Goal: Task Accomplishment & Management: Manage account settings

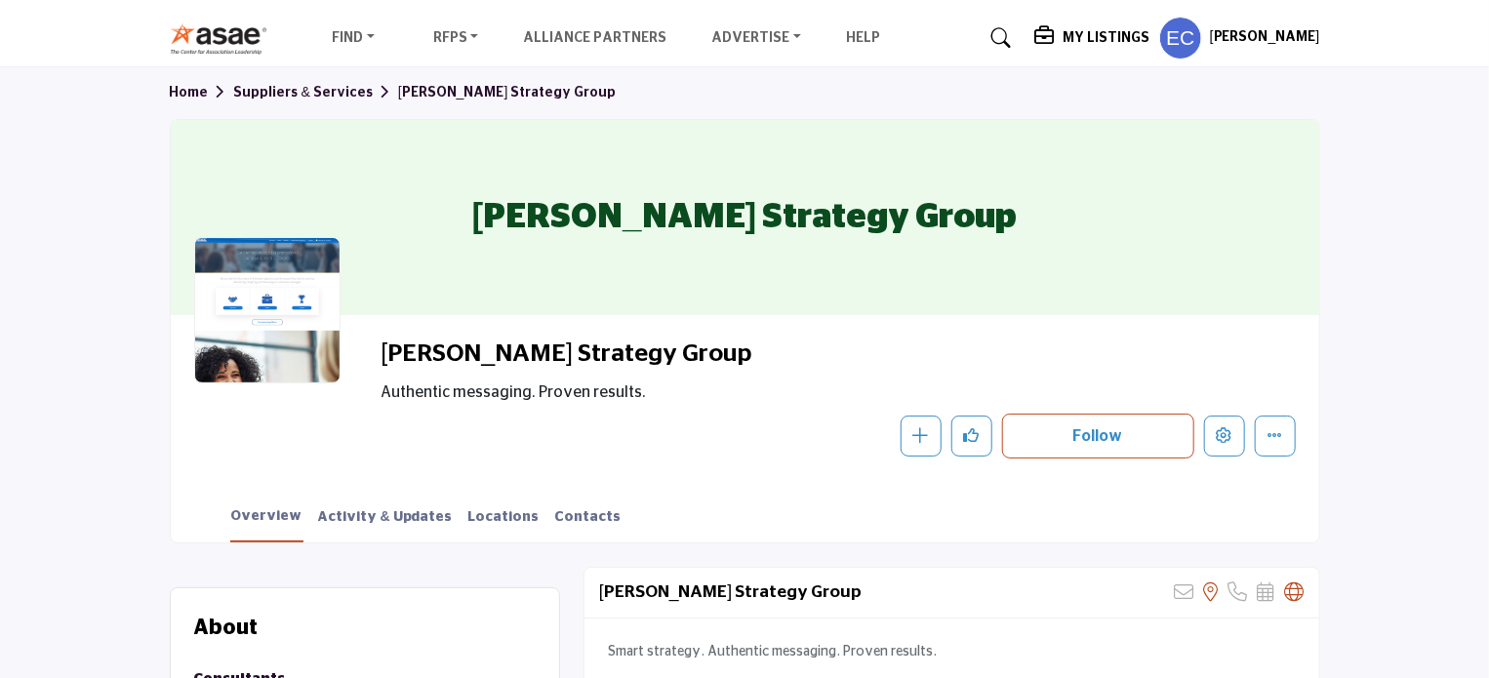
click at [1104, 29] on h5 "My Listings" at bounding box center [1106, 38] width 87 height 18
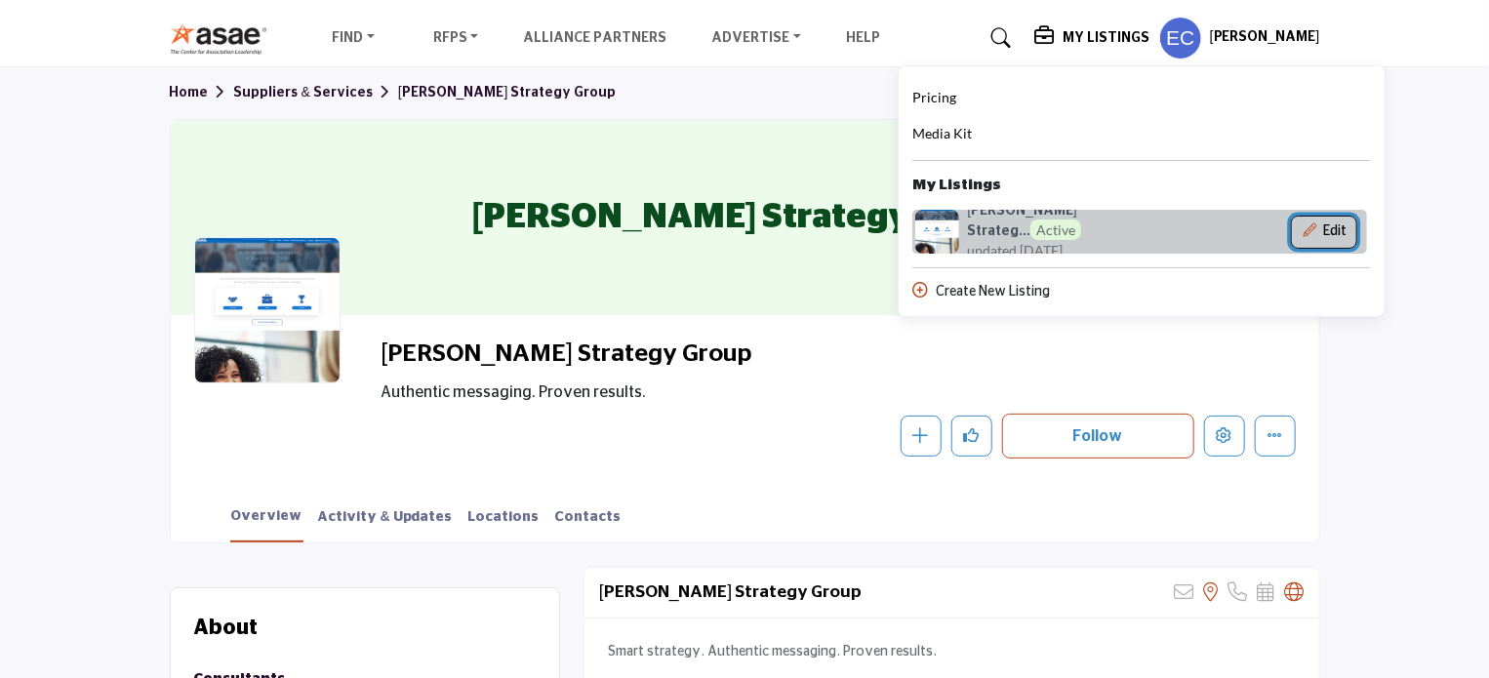
click at [1343, 229] on button "Edit" at bounding box center [1324, 232] width 66 height 33
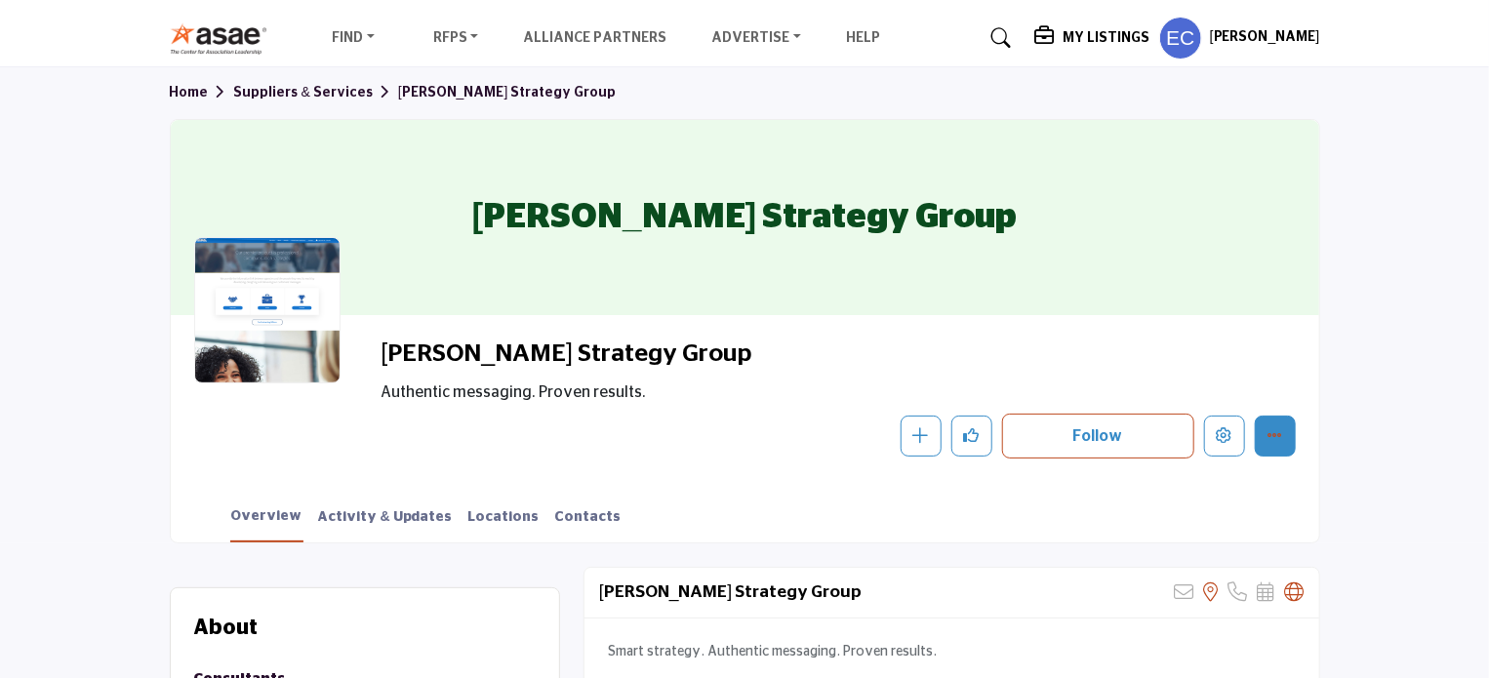
click at [1271, 259] on div "Schatz Strategy Group" at bounding box center [745, 217] width 1149 height 195
click at [1089, 183] on div "Schatz Strategy Group" at bounding box center [745, 217] width 1149 height 195
click at [1099, 37] on h5 "My Listings" at bounding box center [1106, 38] width 87 height 18
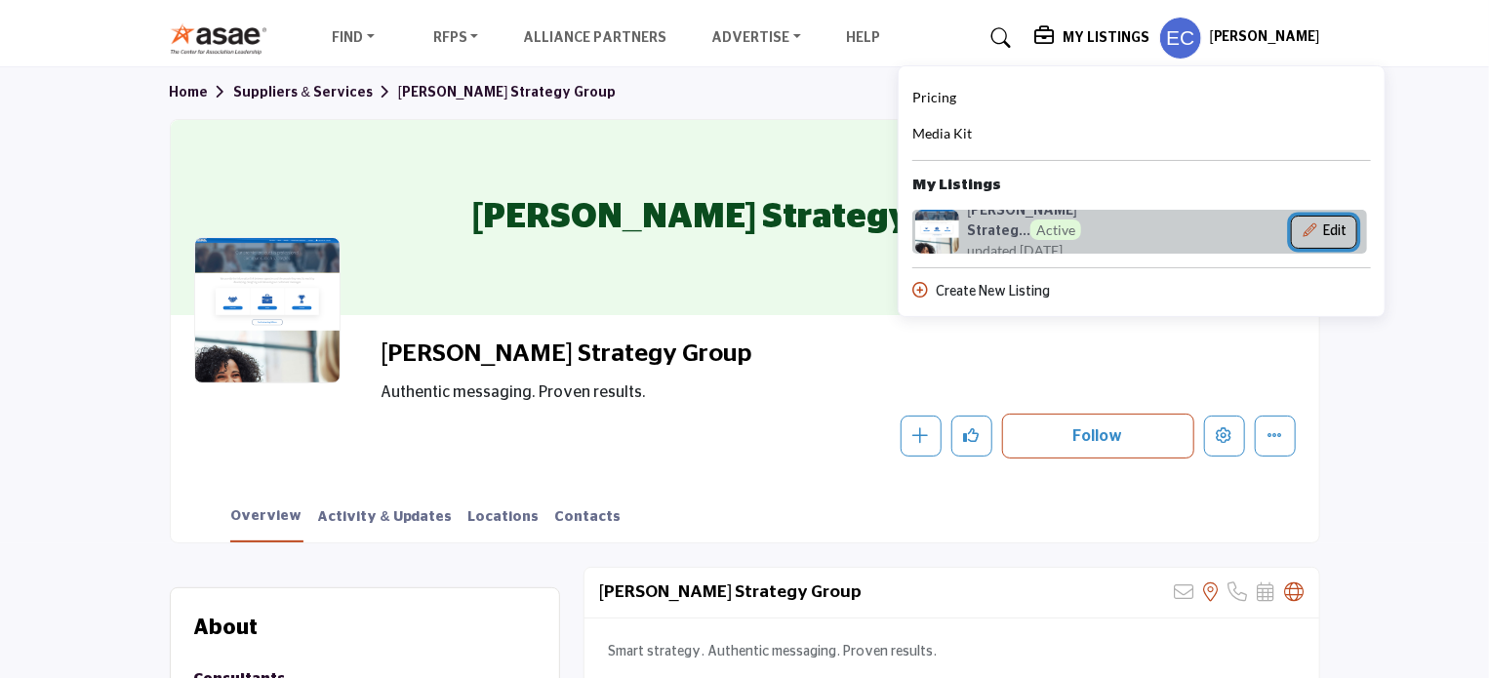
click at [1317, 229] on icon "Show Company Details With Edit Page" at bounding box center [1310, 231] width 14 height 14
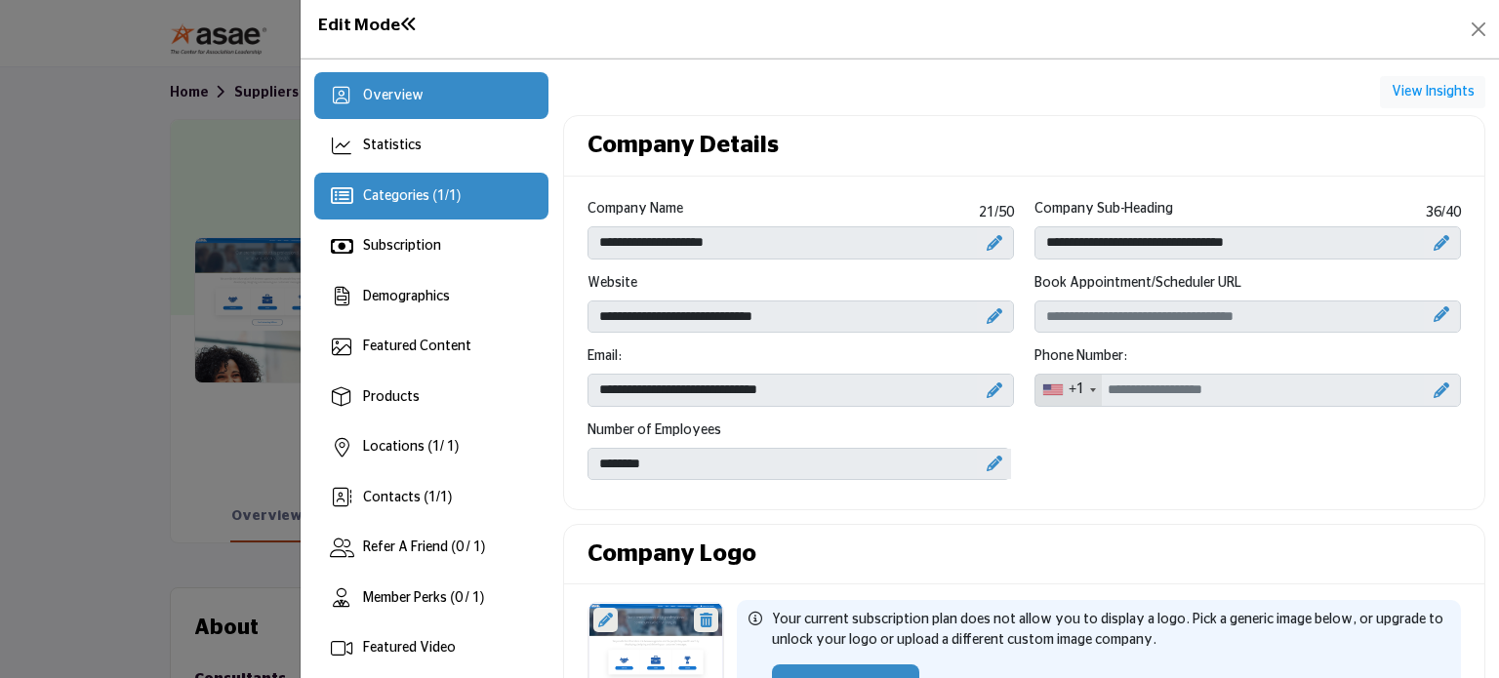
click at [414, 194] on span "Categories ( 1 / 1 )" at bounding box center [412, 196] width 98 height 14
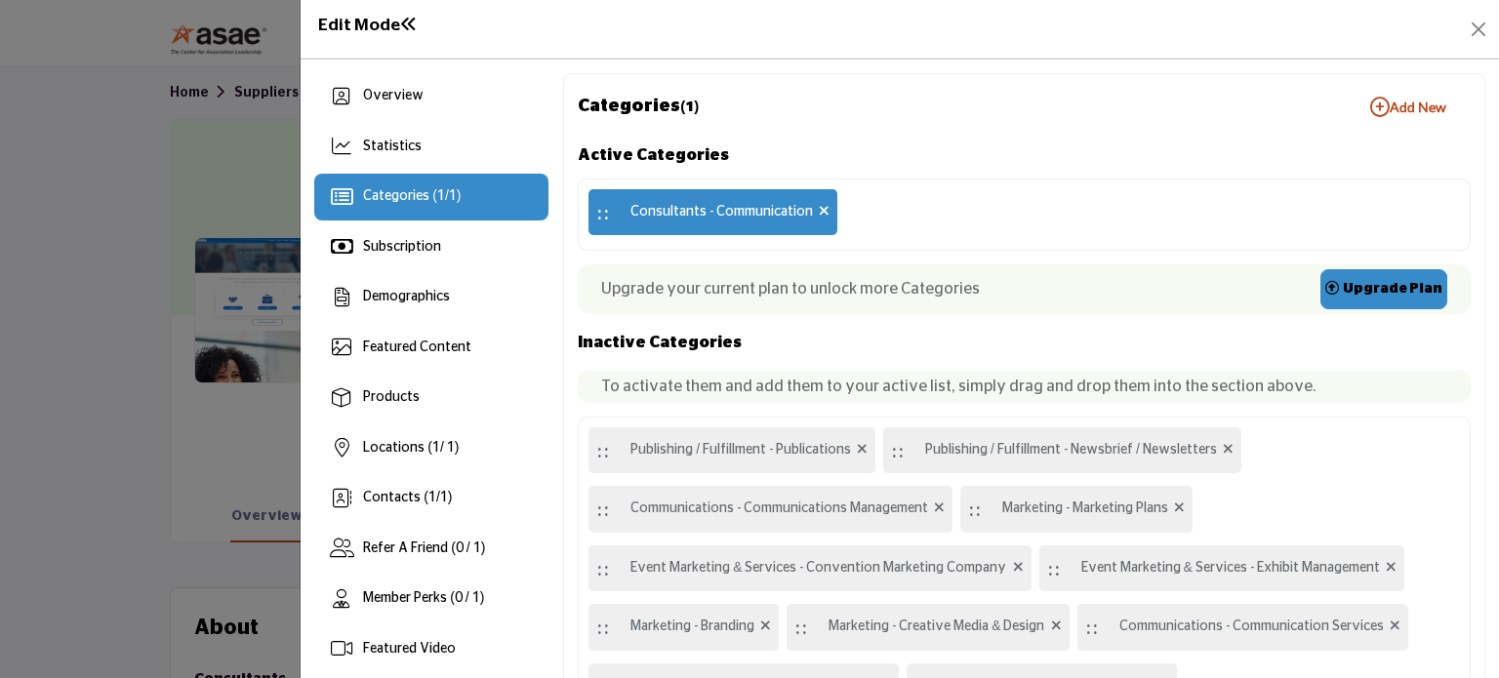
drag, startPoint x: 640, startPoint y: 211, endPoint x: 901, endPoint y: 317, distance: 281.5
click at [901, 317] on div "Active Categories :: Consultants - Communication Upgrade your current plan to u…" at bounding box center [1024, 434] width 893 height 584
click at [409, 200] on span "Categories ( 1 / 1 )" at bounding box center [412, 196] width 98 height 14
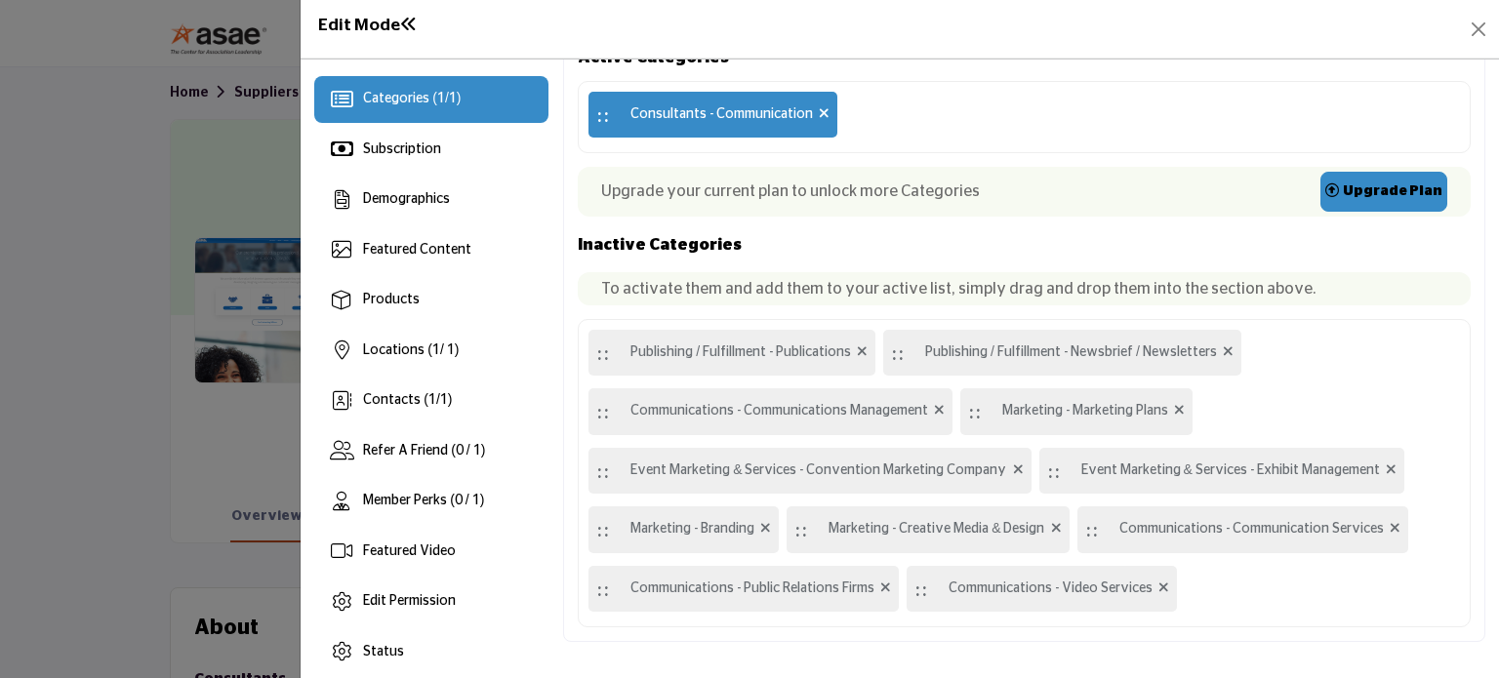
scroll to position [107, 0]
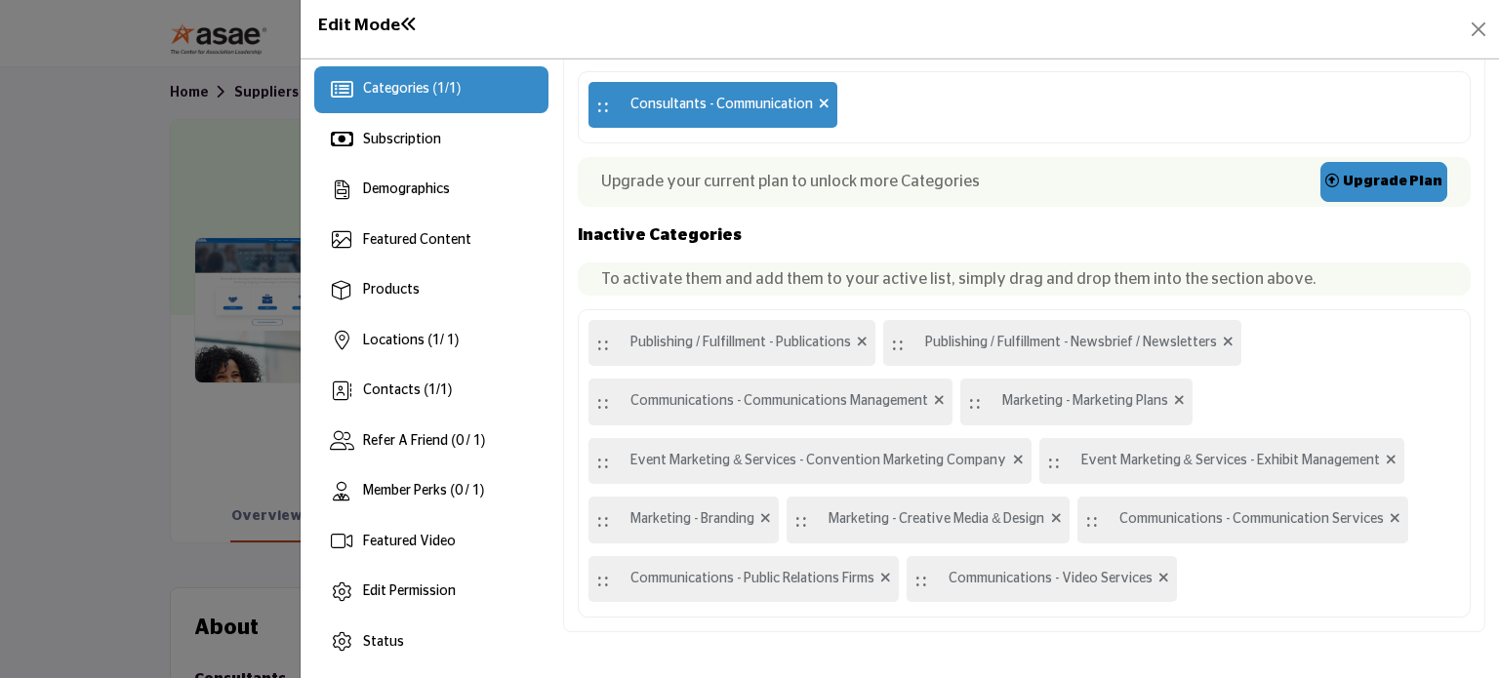
click at [1316, 341] on div ":: Publishing / Fulfillment - Publications :: Publishing / Fulfillment - Newsbr…" at bounding box center [1024, 463] width 893 height 309
click at [976, 280] on p "To activate them and add them to your active list, simply drag and drop them in…" at bounding box center [1024, 278] width 846 height 23
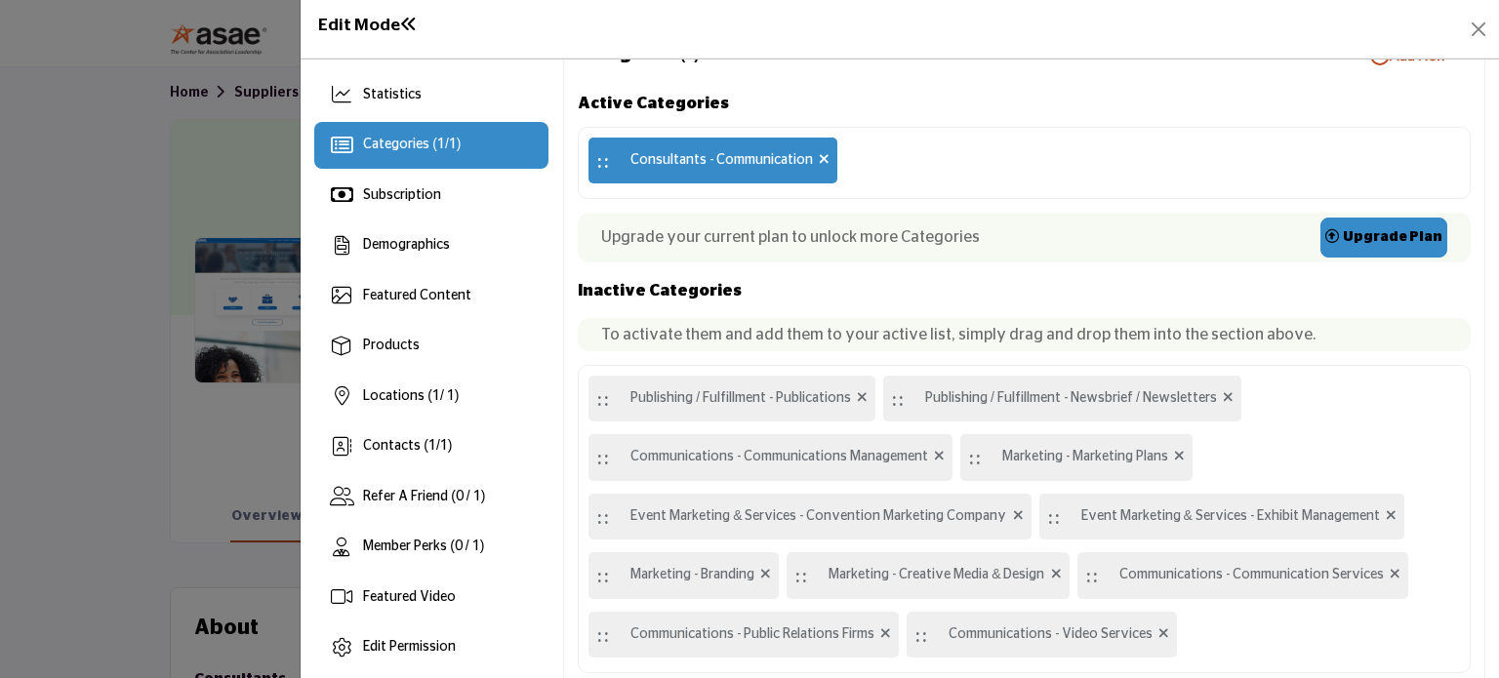
scroll to position [0, 0]
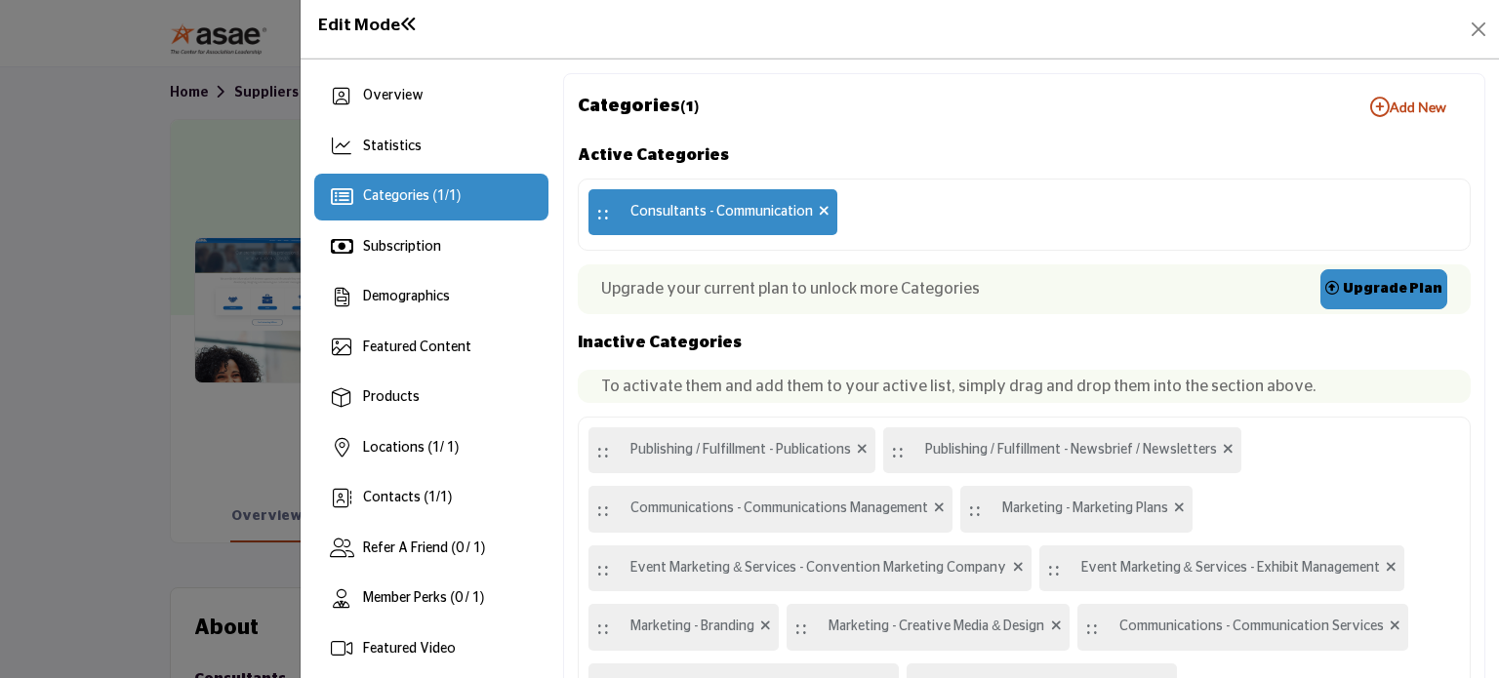
click at [1425, 107] on b "Add New Add New" at bounding box center [1408, 108] width 76 height 20
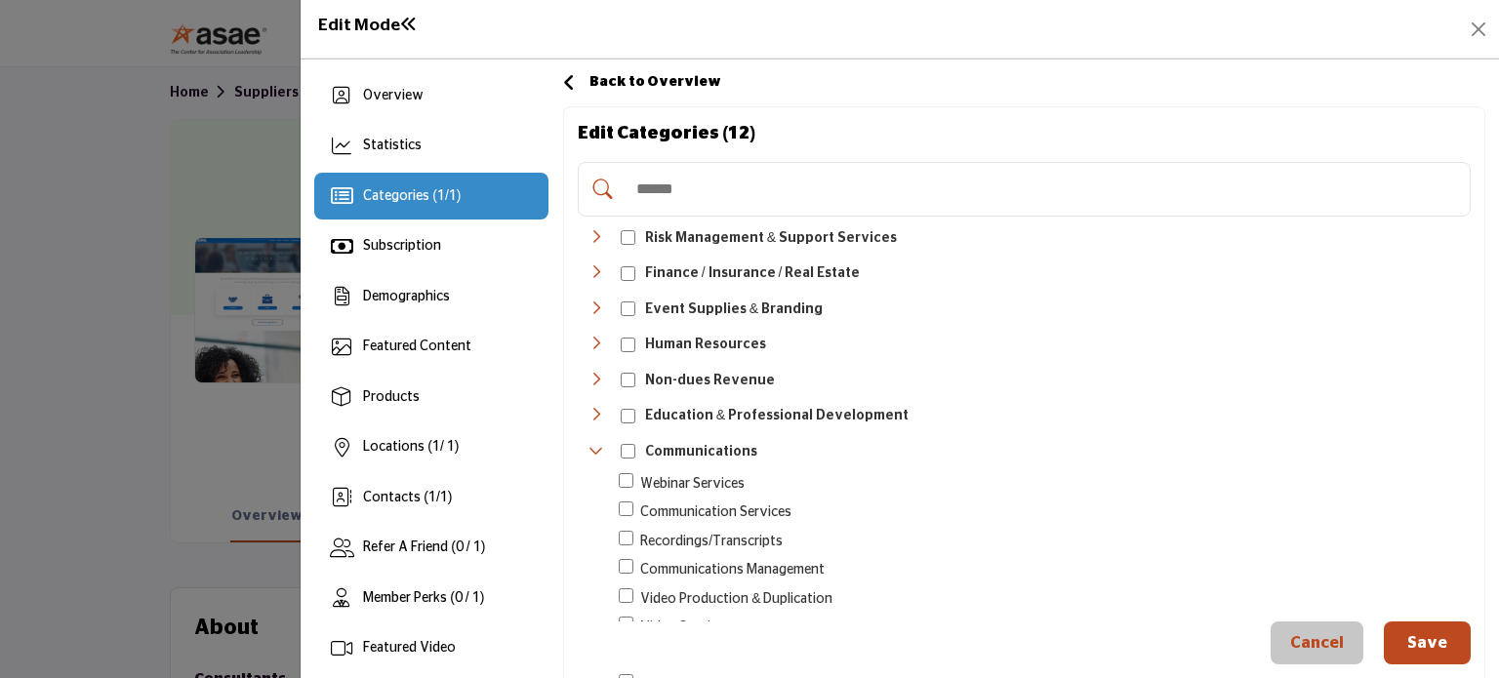
click at [594, 445] on icon "Toggle Category" at bounding box center [597, 451] width 16 height 16
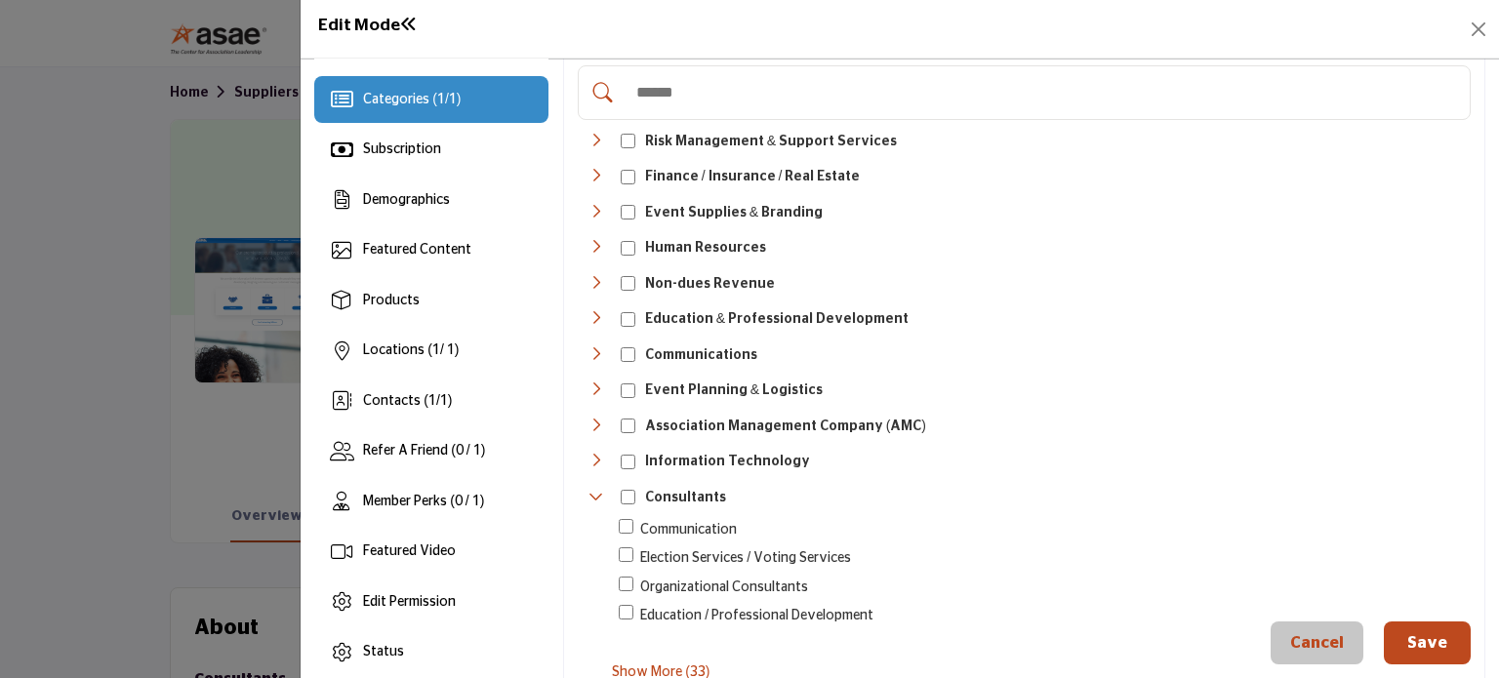
scroll to position [98, 0]
click at [592, 488] on icon "Toggle Category" at bounding box center [597, 496] width 16 height 16
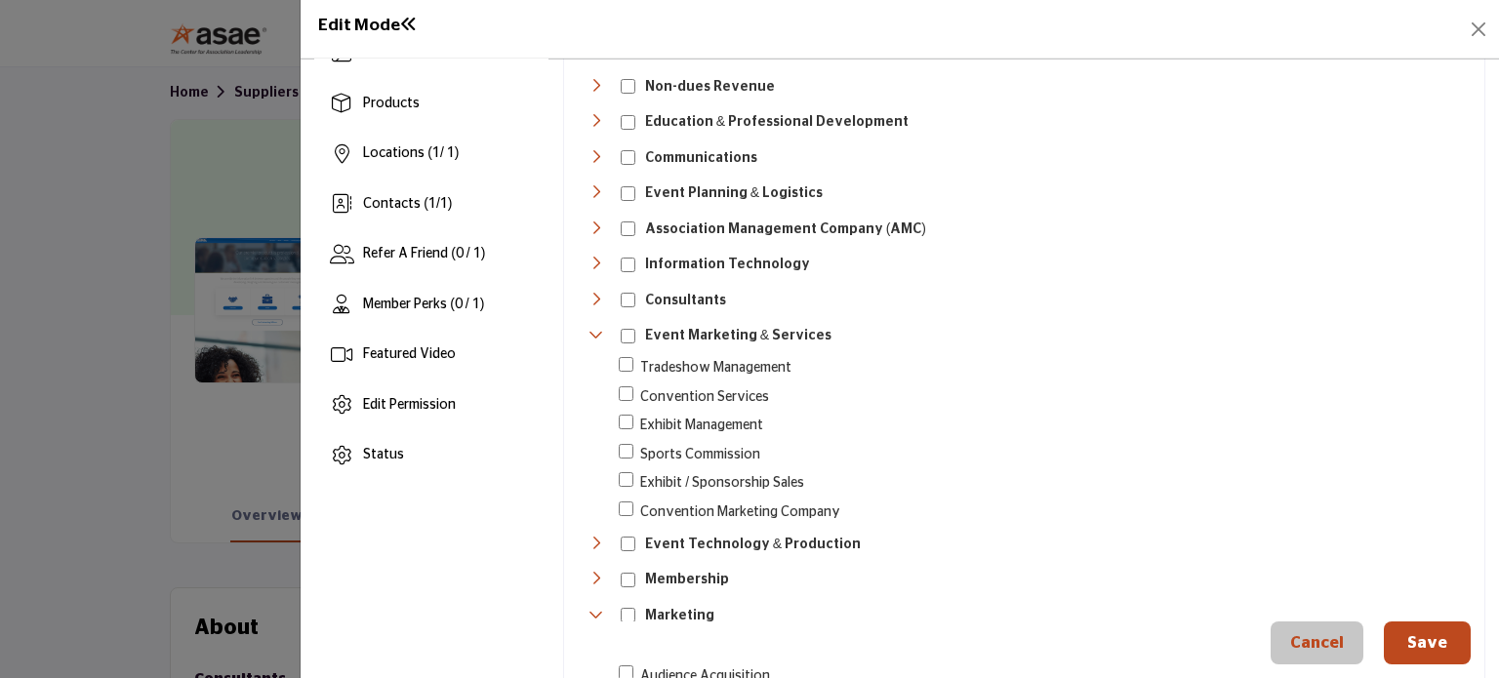
scroll to position [390, 0]
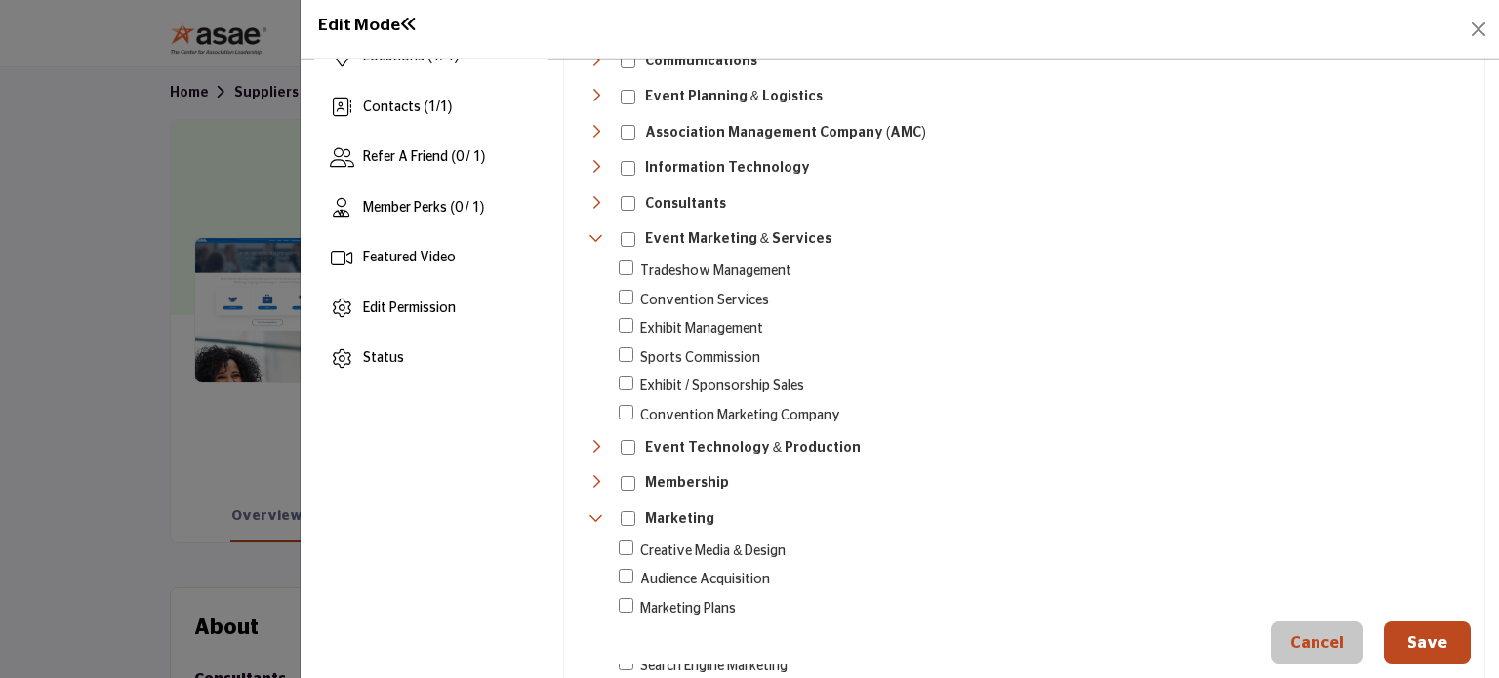
click at [594, 510] on icon "Toggle Category" at bounding box center [597, 518] width 16 height 16
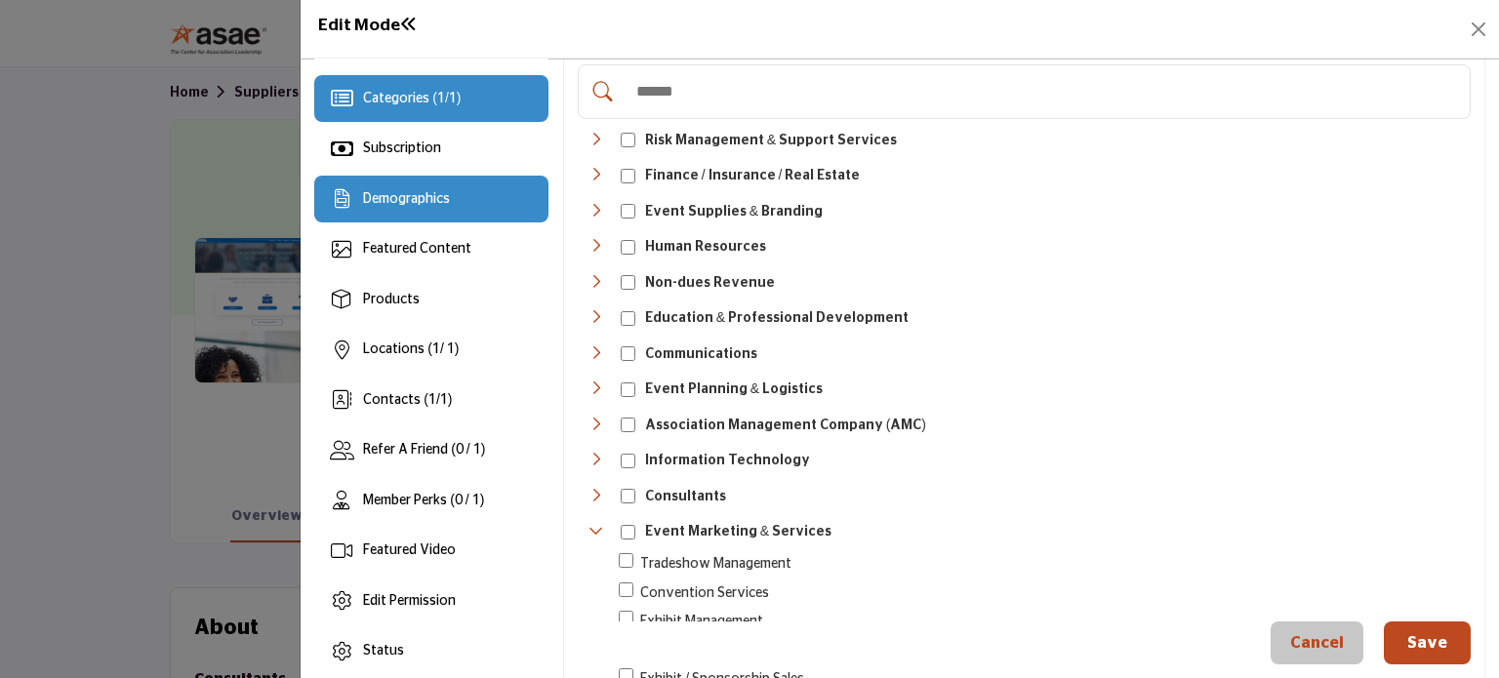
scroll to position [0, 0]
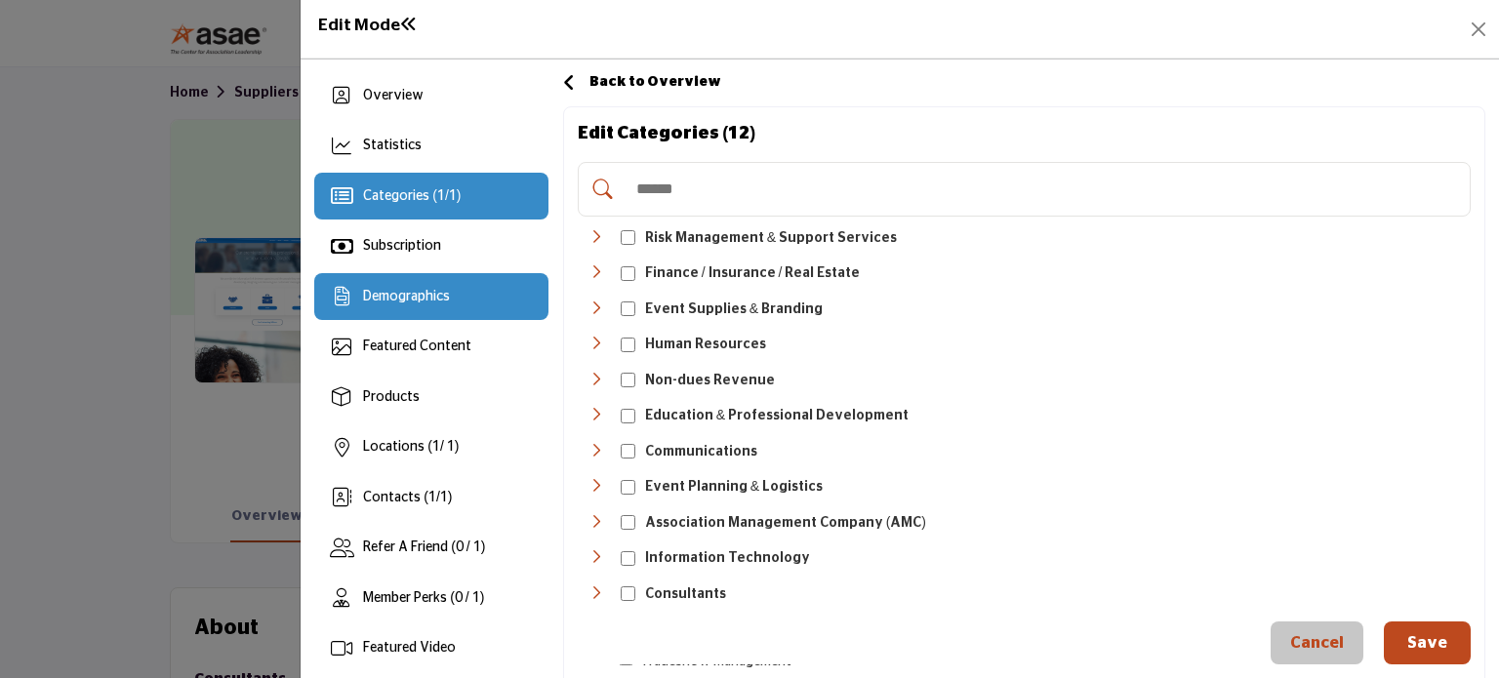
click at [428, 190] on span "Categories ( 1 / 1 )" at bounding box center [412, 196] width 98 height 14
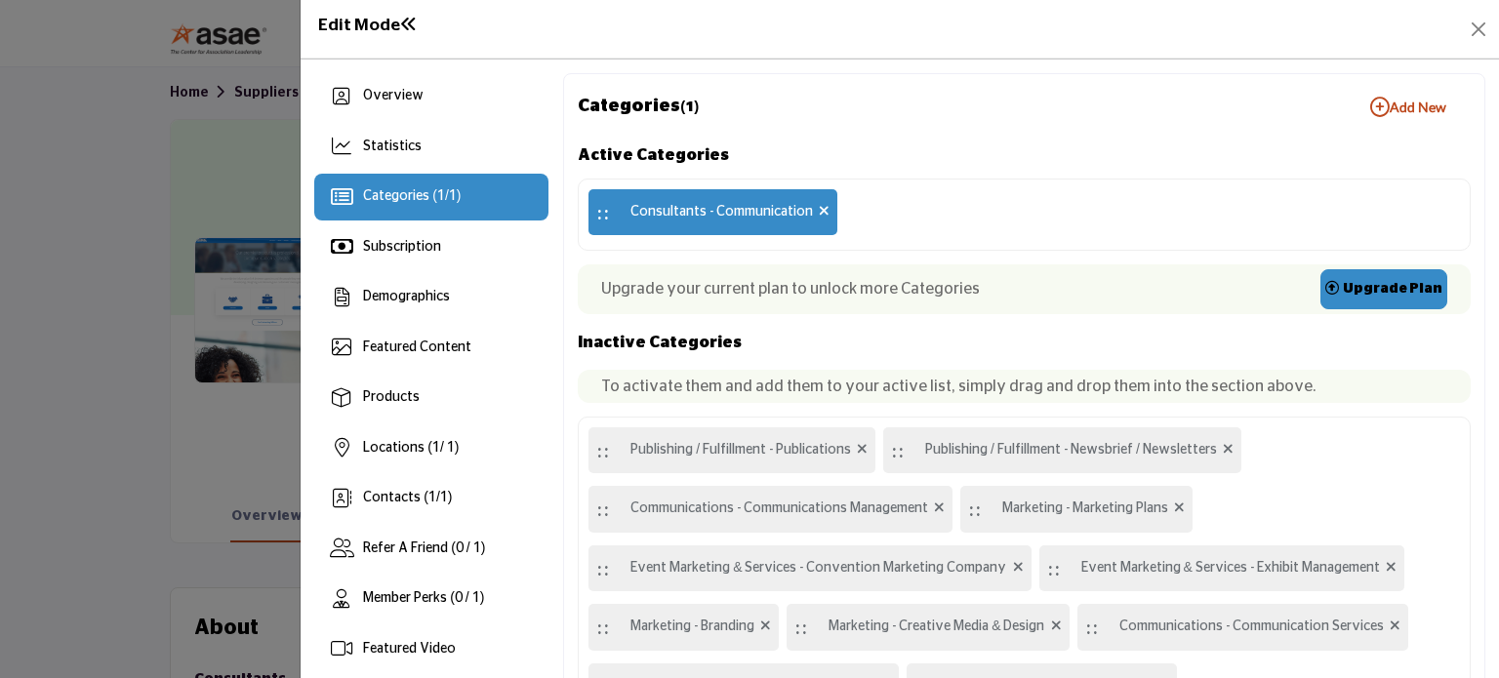
drag, startPoint x: 702, startPoint y: 210, endPoint x: 859, endPoint y: 267, distance: 167.4
click at [859, 267] on div "Active Categories :: Consultants - Communication Upgrade your current plan to u…" at bounding box center [1024, 434] width 893 height 584
drag, startPoint x: 701, startPoint y: 215, endPoint x: 753, endPoint y: 236, distance: 56.9
click at [753, 238] on div ":: Consultants - Communication" at bounding box center [1024, 215] width 893 height 73
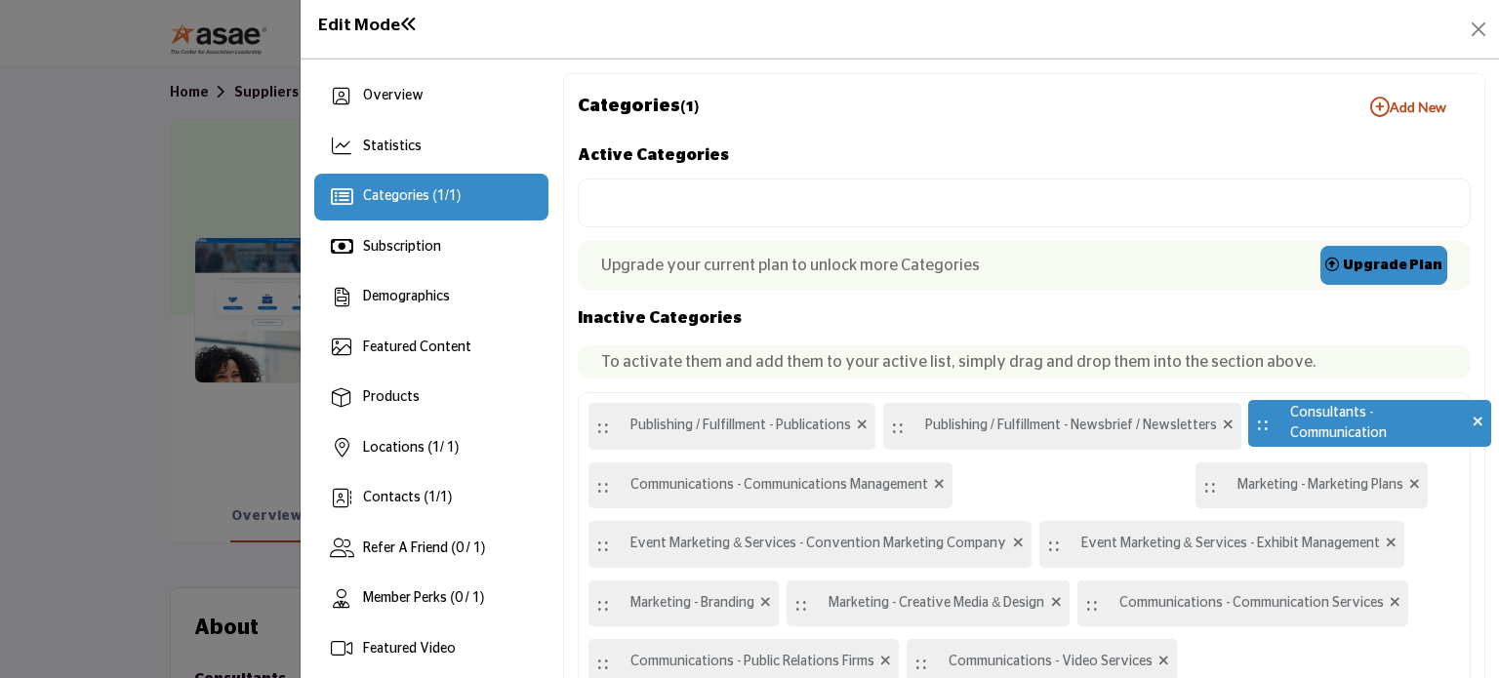
drag, startPoint x: 594, startPoint y: 212, endPoint x: 1255, endPoint y: 424, distance: 693.9
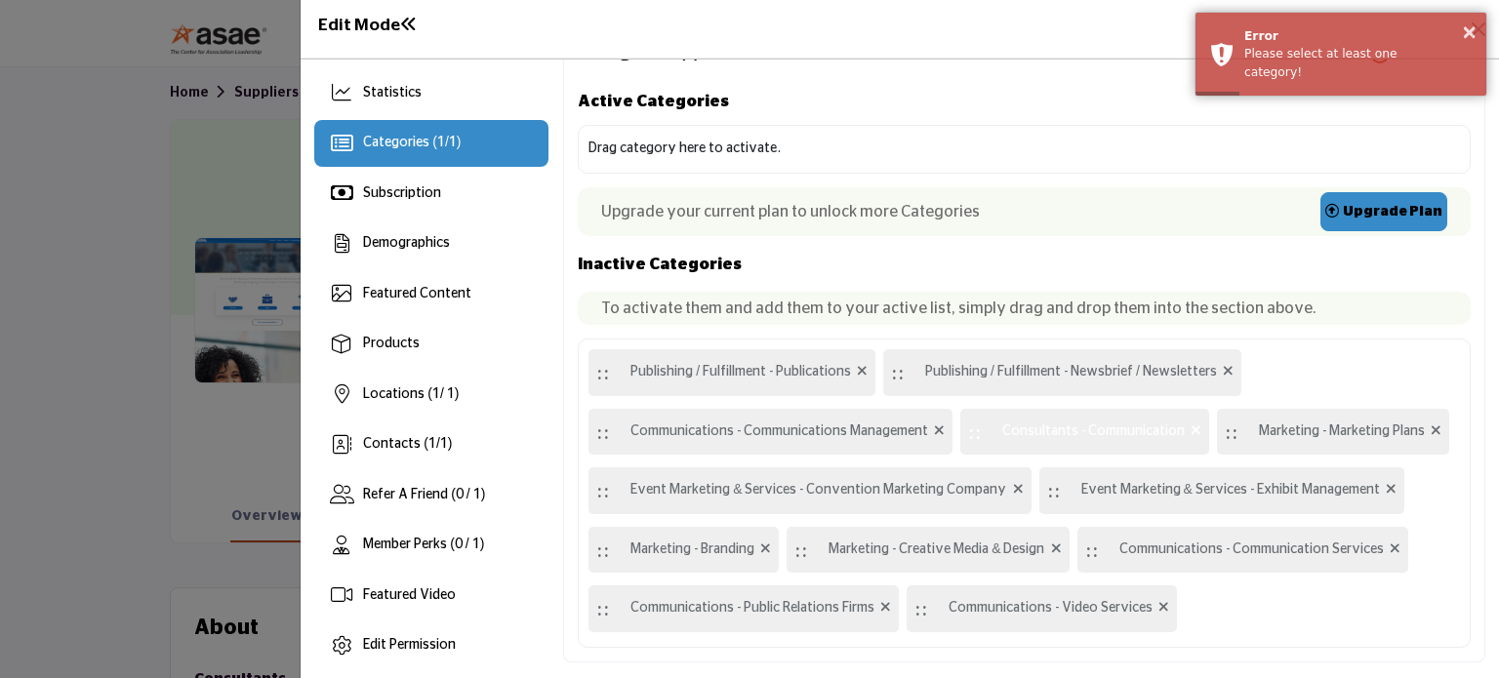
scroll to position [98, 0]
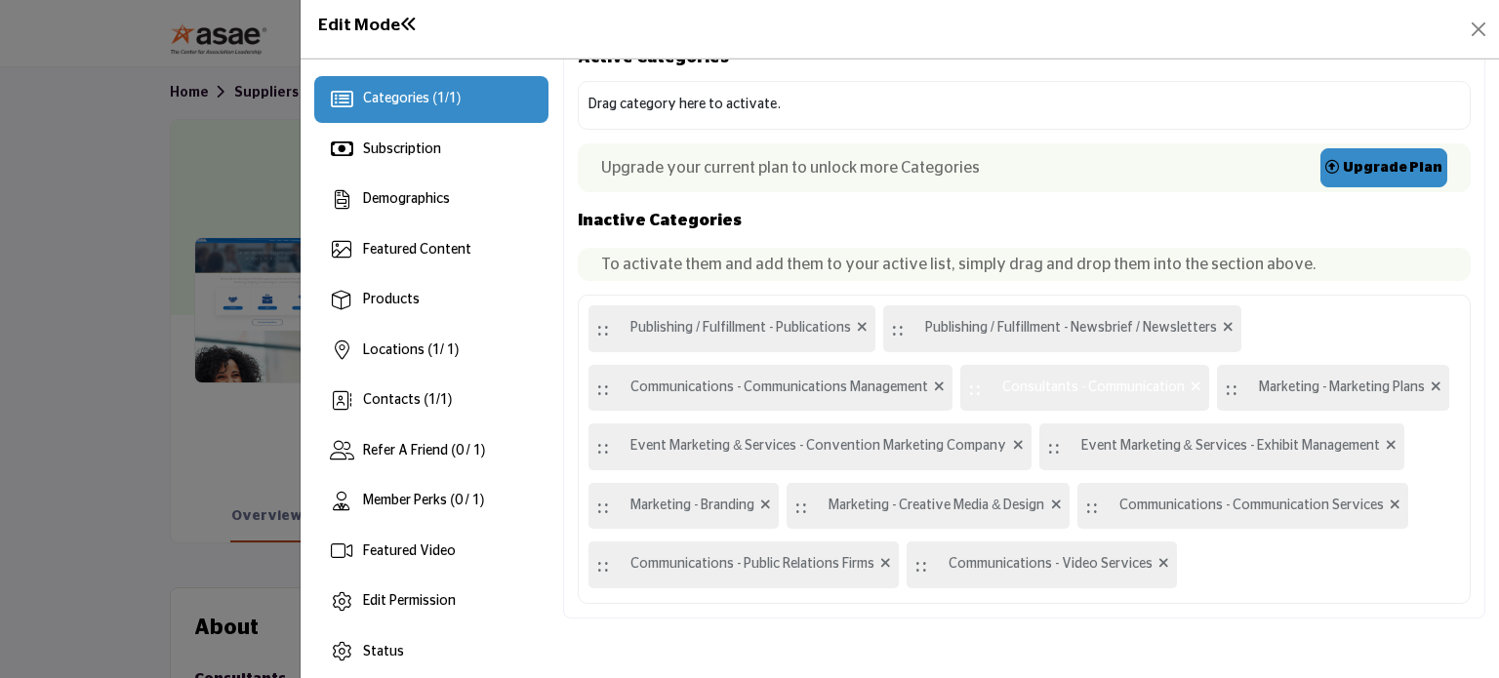
click at [1296, 585] on div ":: Publishing / Fulfillment - Publications :: Publishing / Fulfillment - Newsbr…" at bounding box center [1024, 449] width 893 height 309
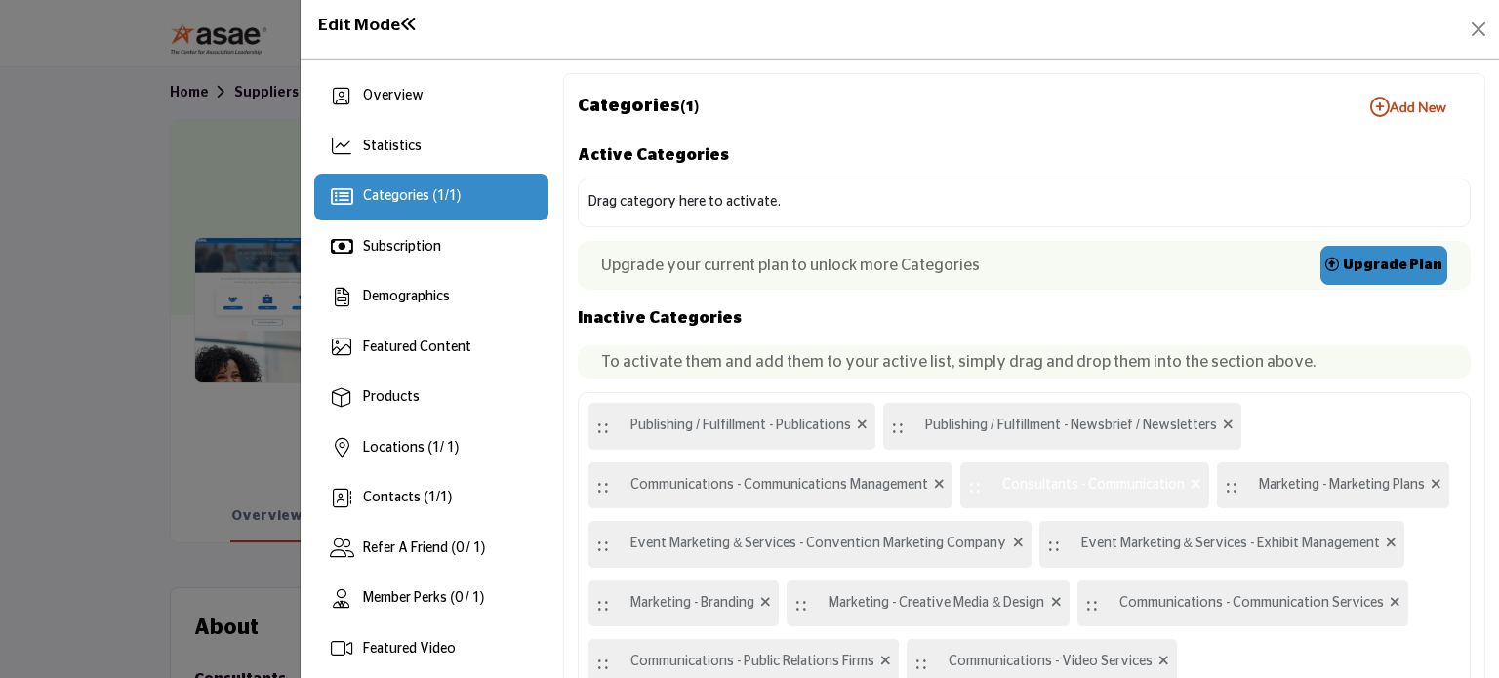
click at [1405, 100] on b "Add New Add New" at bounding box center [1408, 108] width 76 height 20
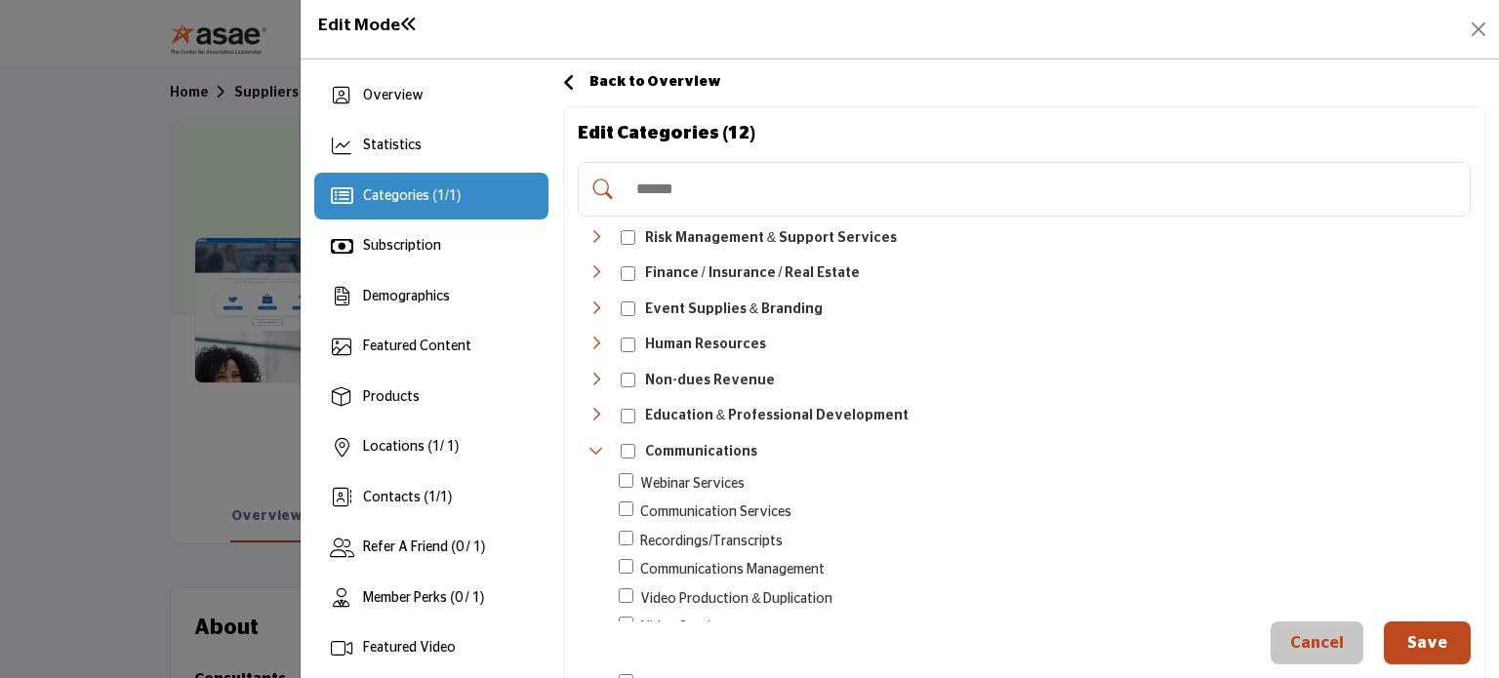
click at [593, 443] on icon "Toggle Category" at bounding box center [597, 451] width 16 height 16
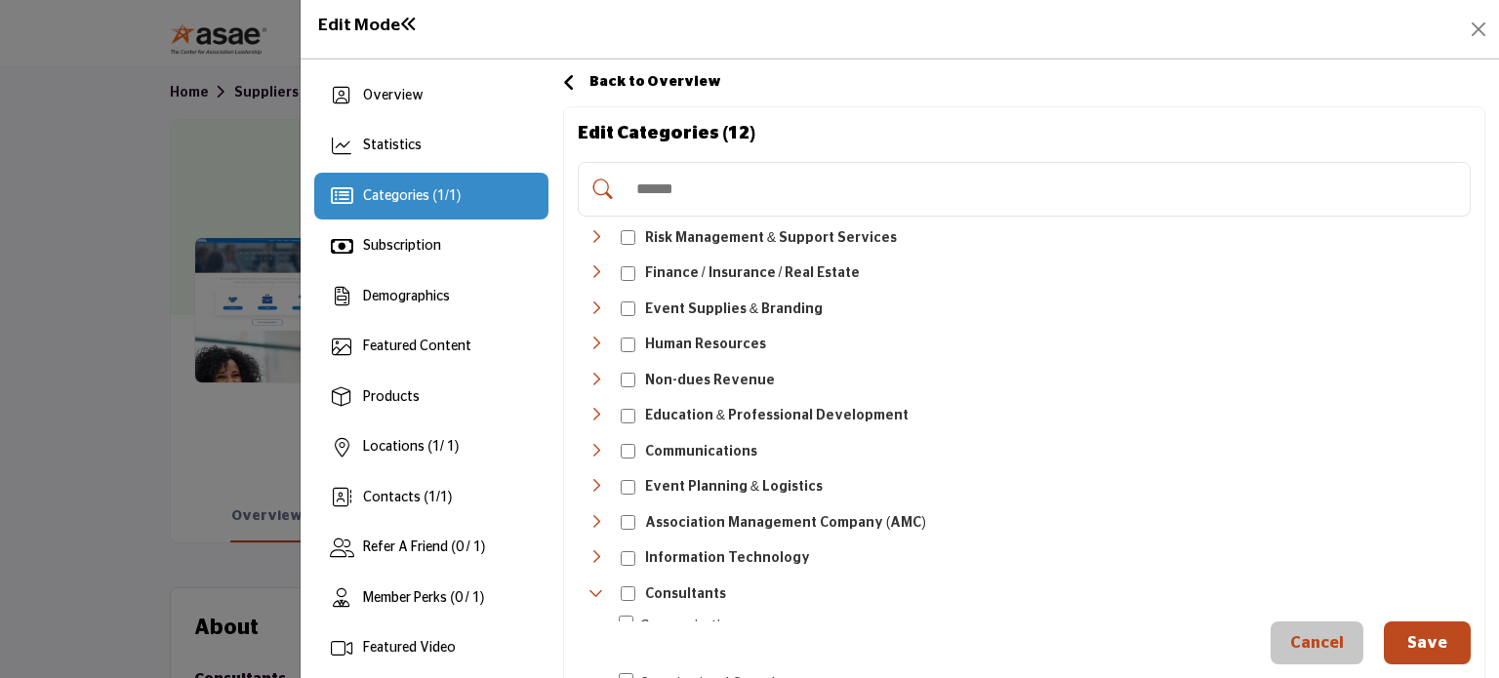
click at [591, 586] on icon "Toggle Category" at bounding box center [597, 594] width 16 height 16
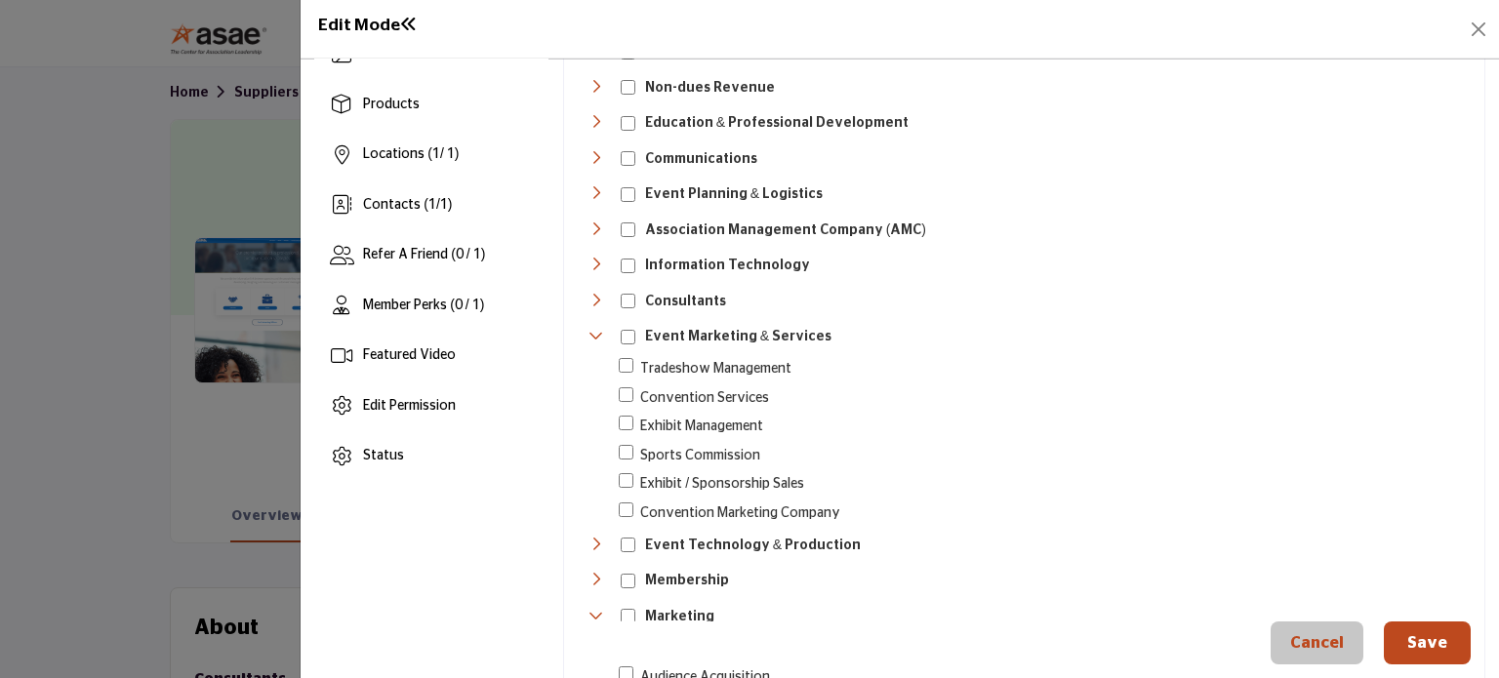
scroll to position [390, 0]
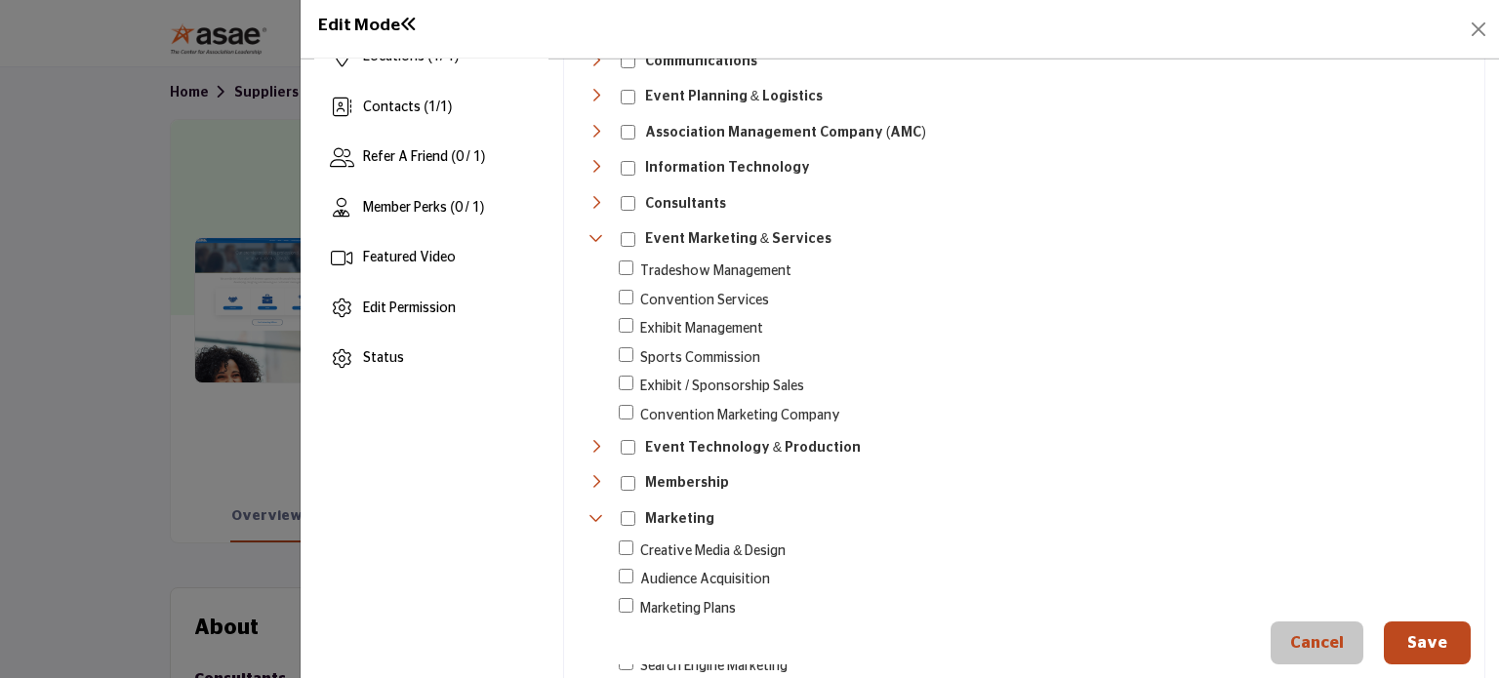
click at [631, 542] on div "Toggle Category" at bounding box center [626, 552] width 15 height 22
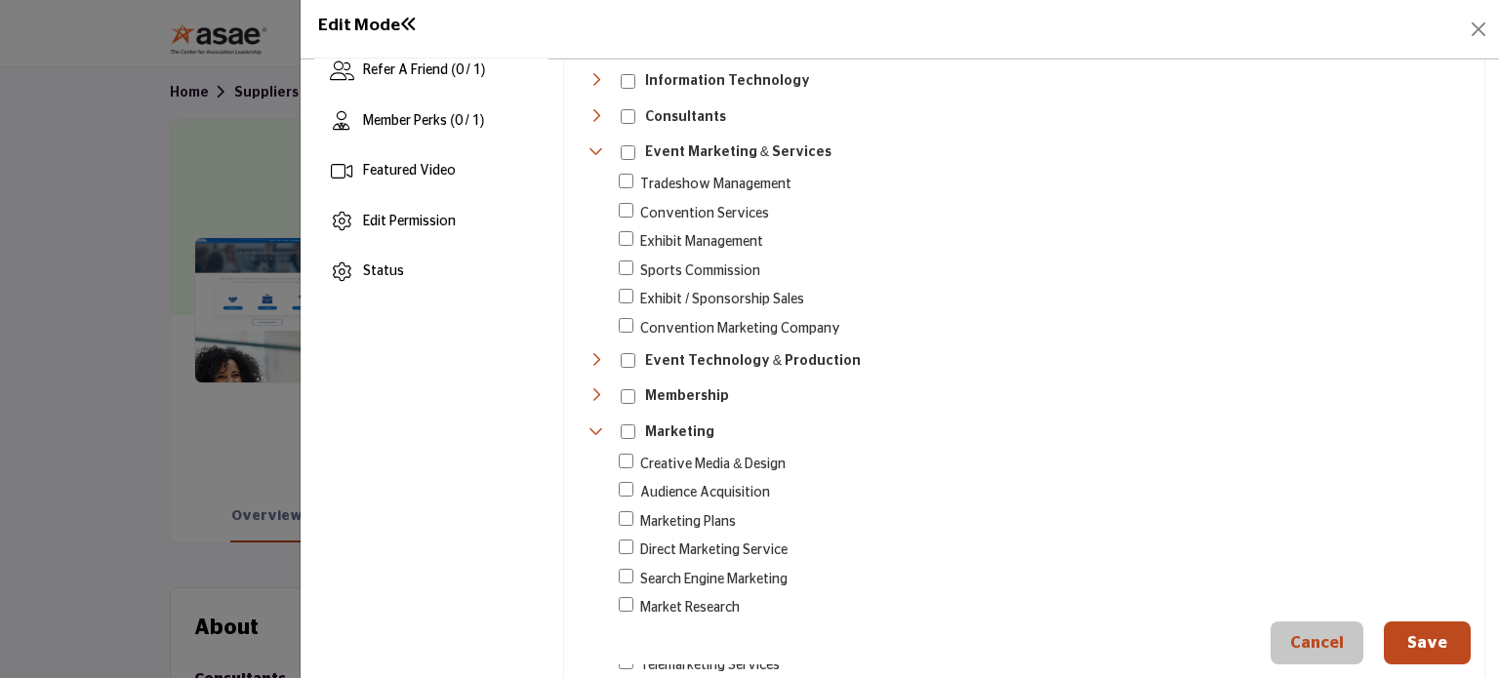
scroll to position [488, 0]
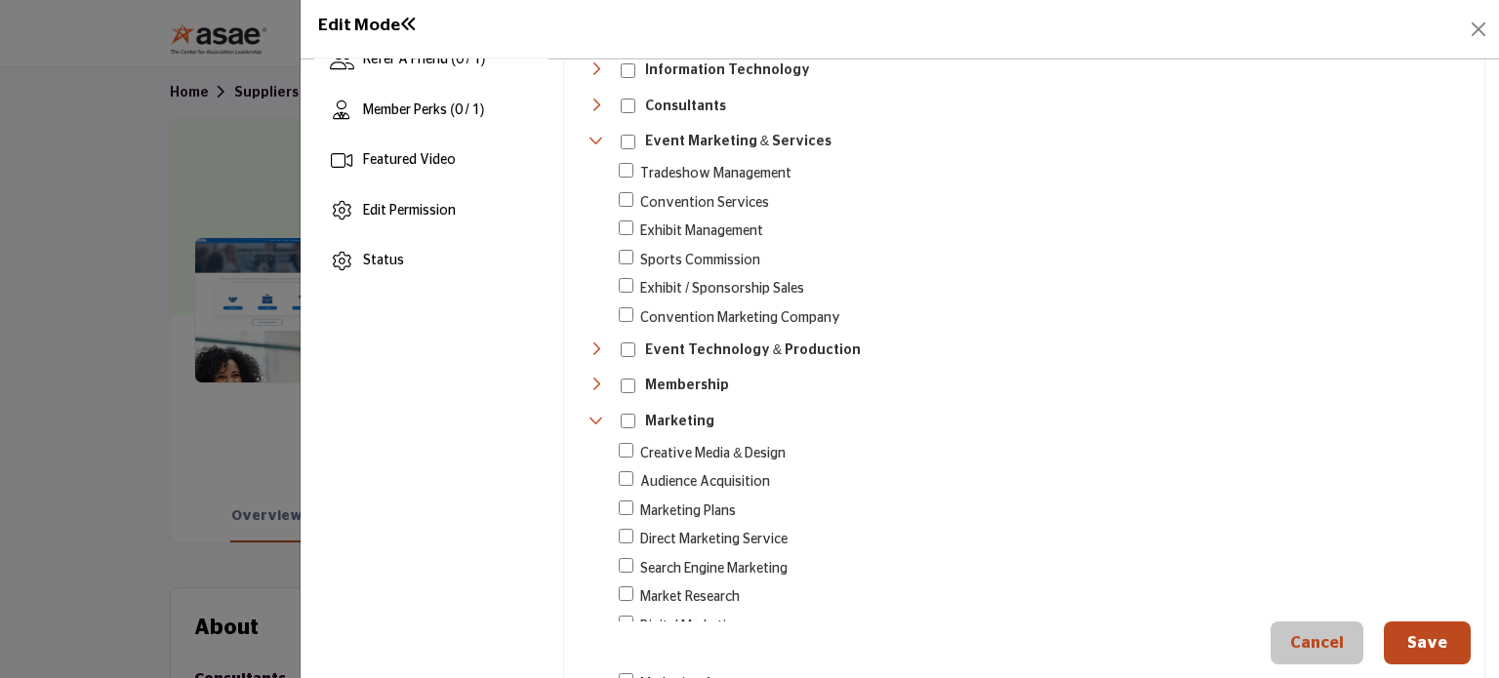
click at [1408, 641] on button "Save" at bounding box center [1427, 643] width 87 height 43
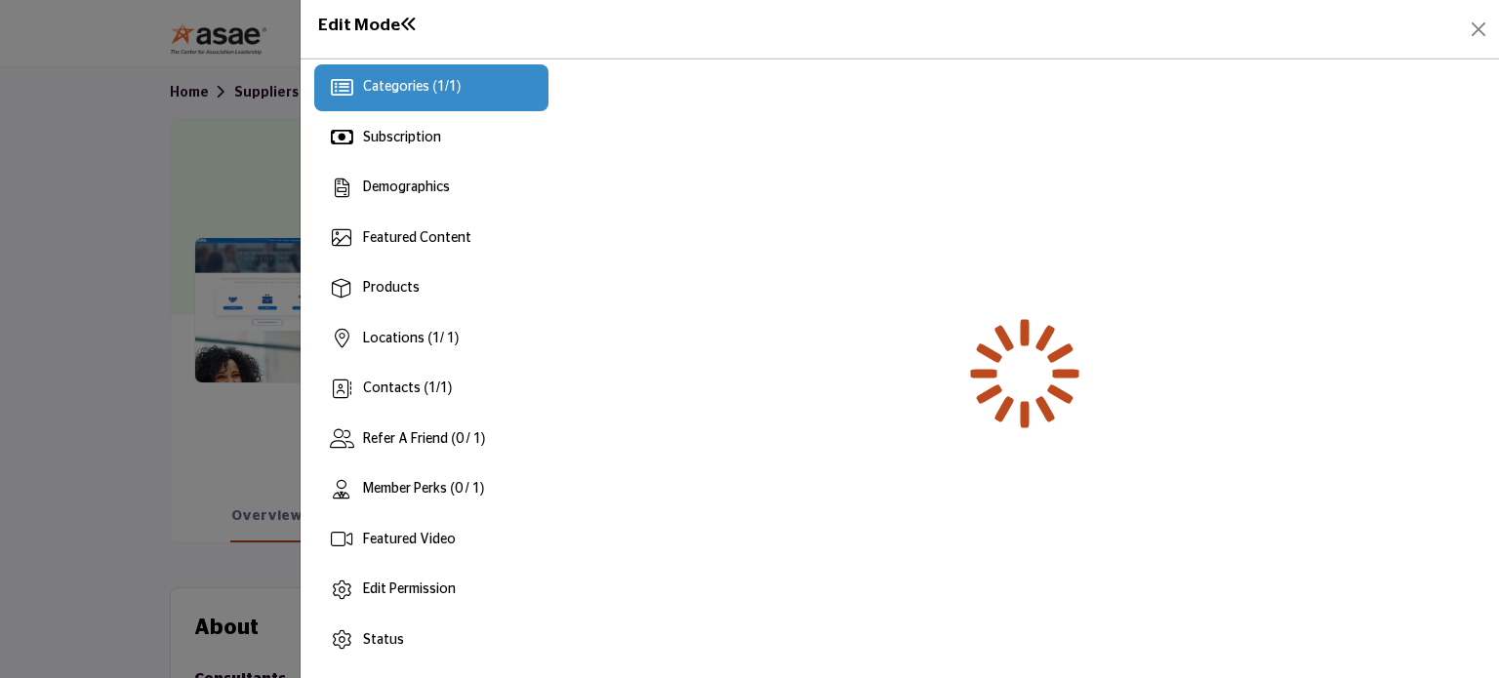
scroll to position [108, 0]
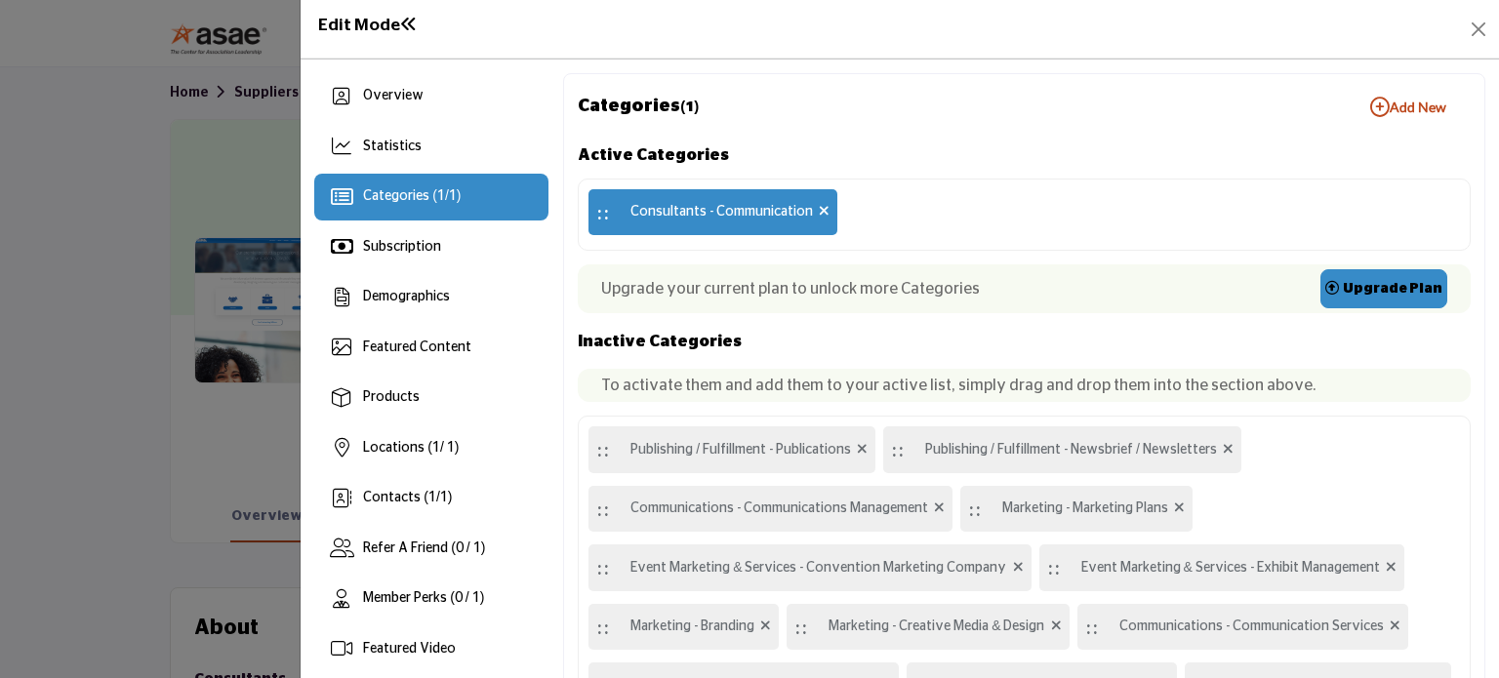
click at [390, 24] on h1 "Edit Mode" at bounding box center [368, 26] width 100 height 20
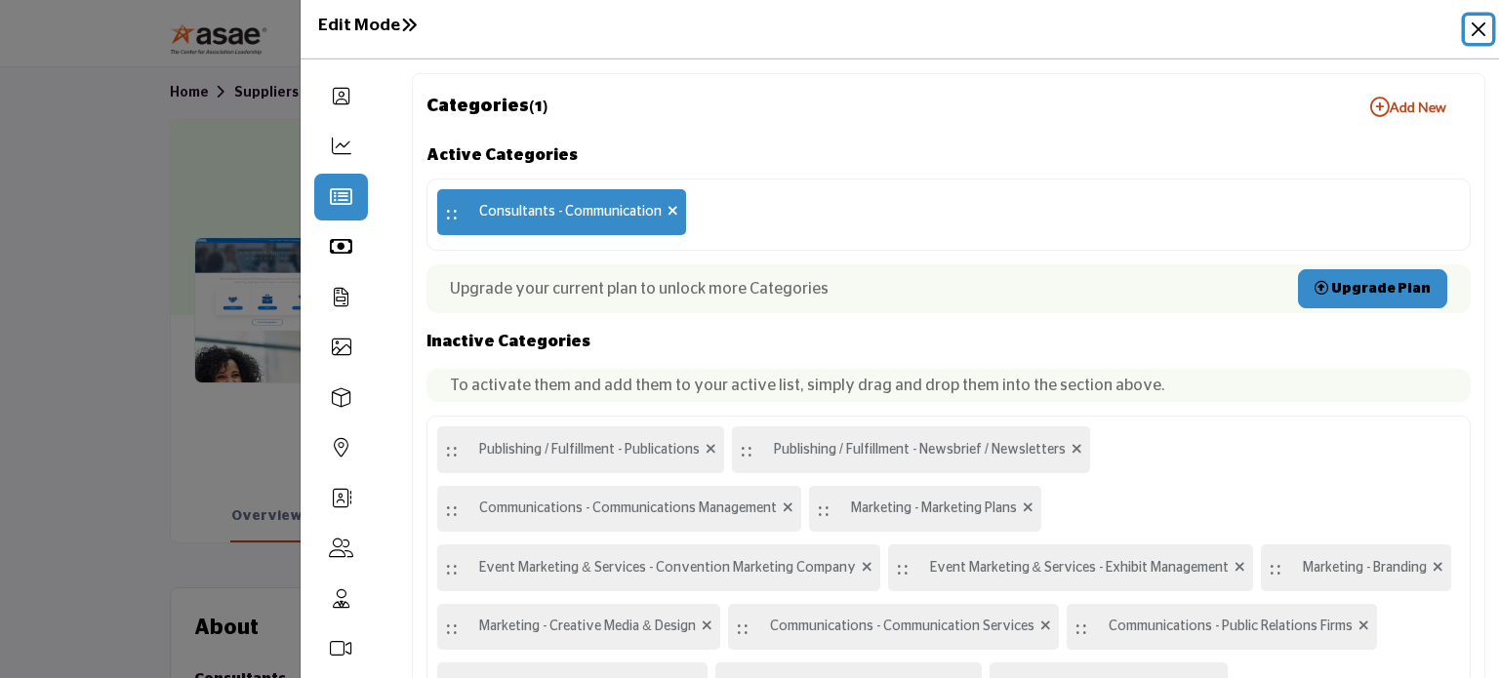
click at [1475, 26] on button "Close" at bounding box center [1478, 29] width 27 height 27
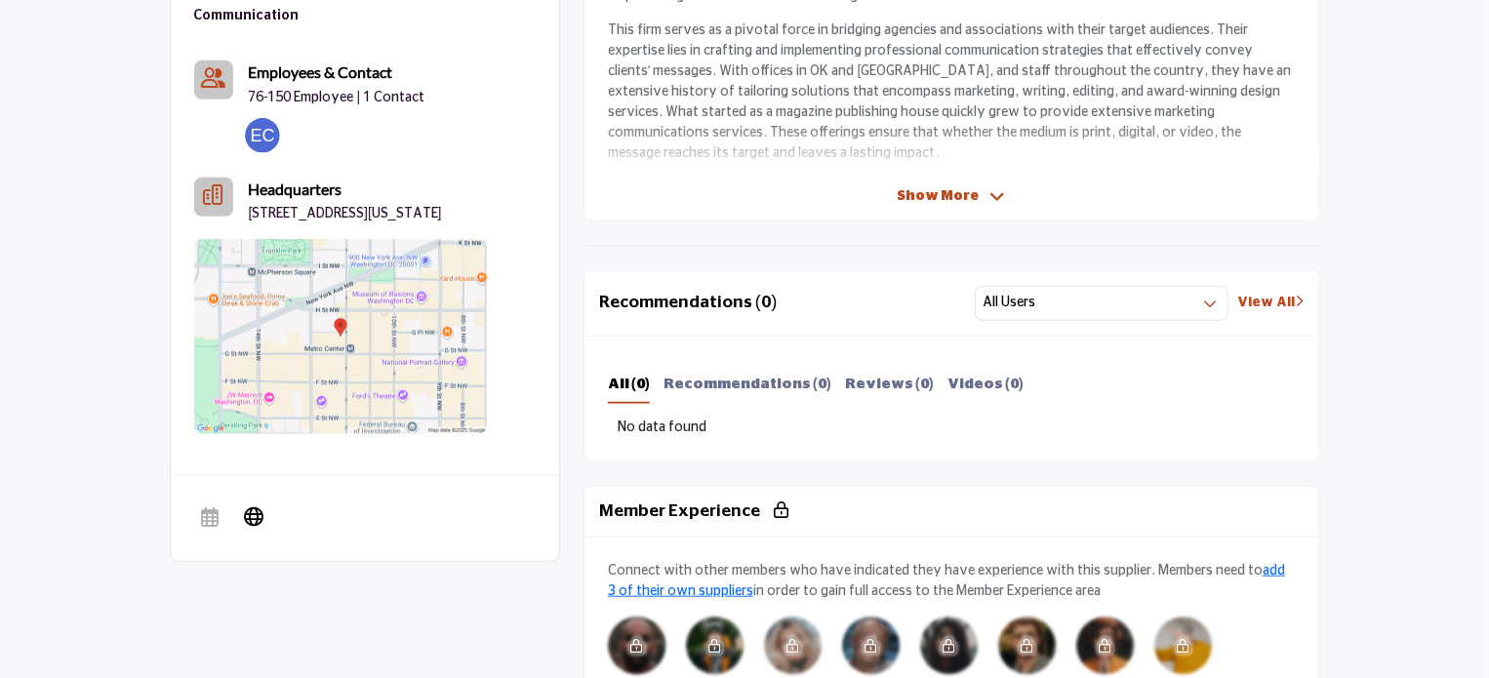
scroll to position [878, 0]
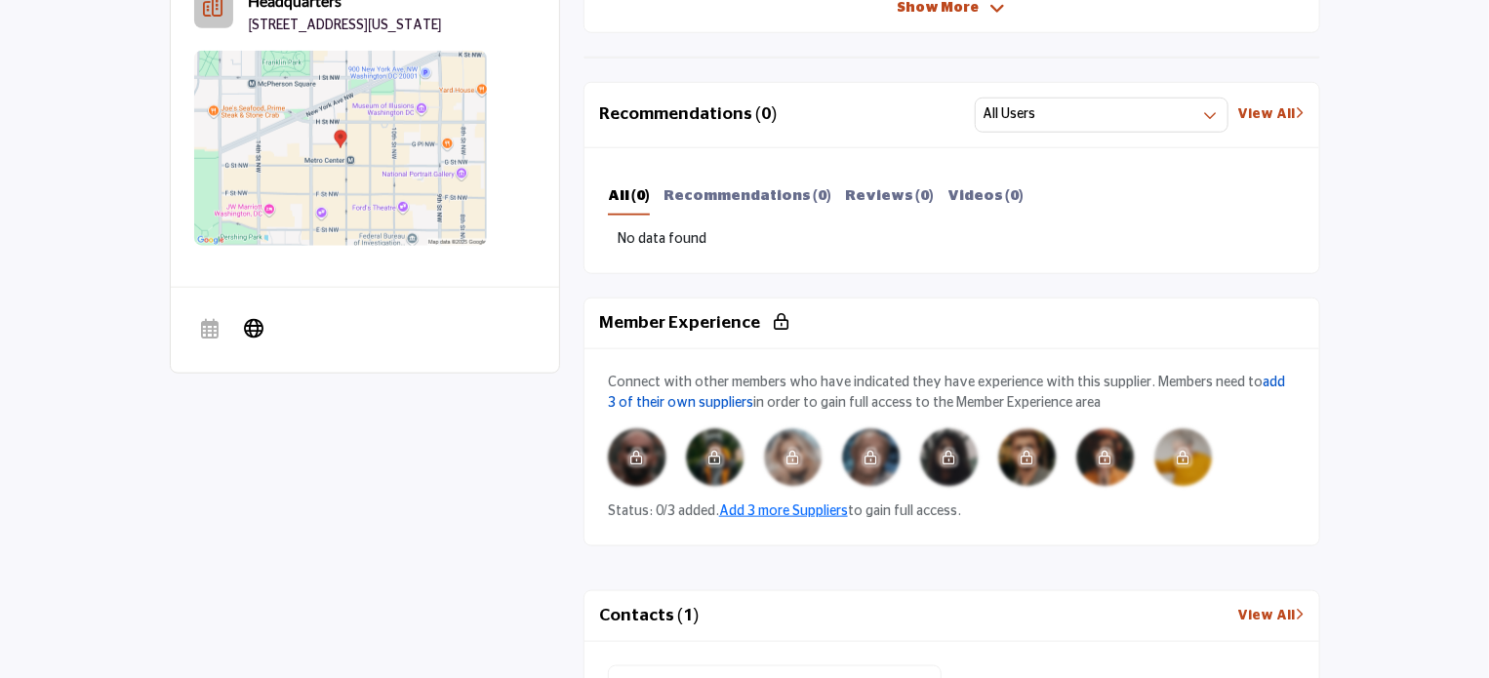
click at [1264, 386] on link "add 3 of their own suppliers" at bounding box center [946, 393] width 677 height 34
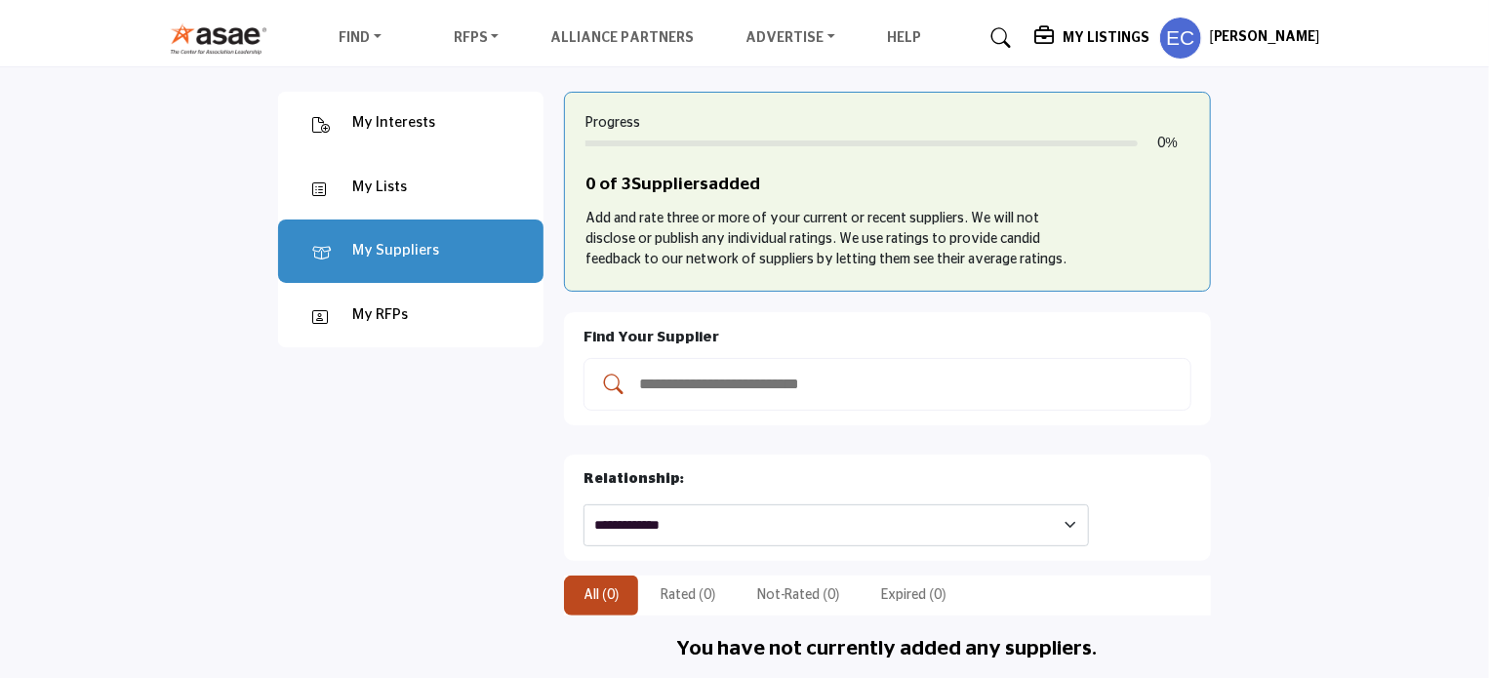
click at [211, 43] on img at bounding box center [224, 38] width 108 height 32
